Goal: Check status: Check status

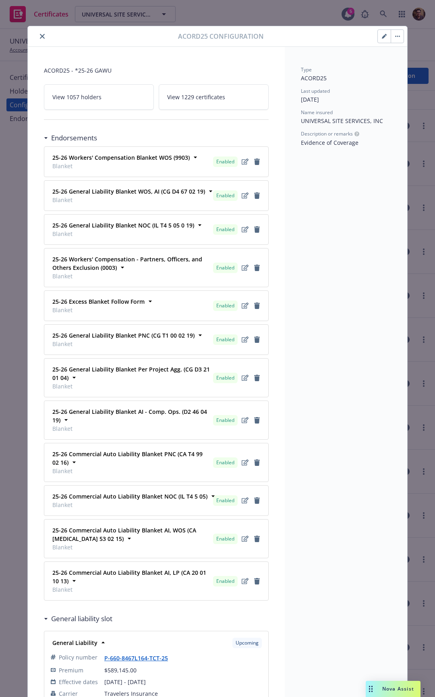
click at [197, 100] on span "View 1229 certificates" at bounding box center [196, 97] width 58 height 8
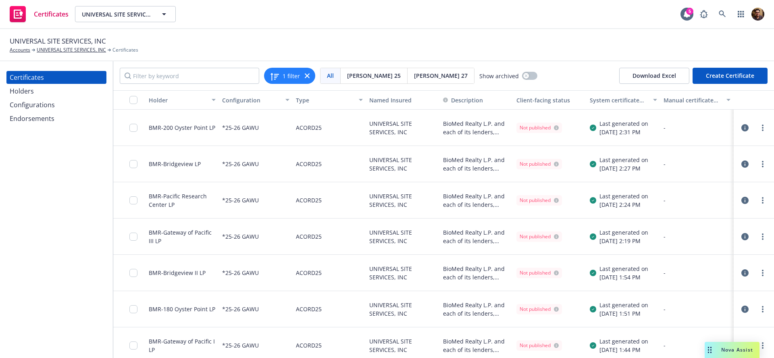
click at [435, 129] on icon "button" at bounding box center [744, 127] width 7 height 7
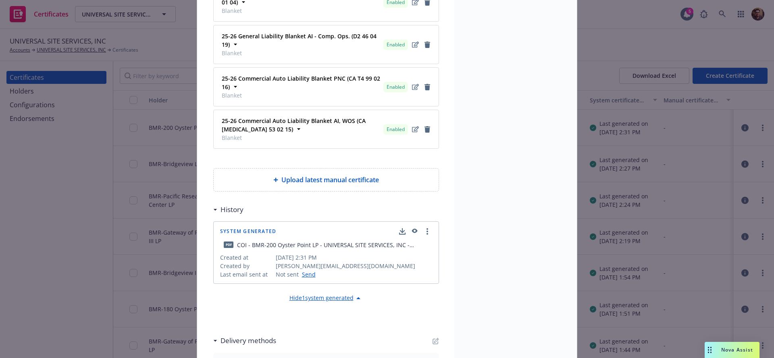
scroll to position [466, 0]
